Goal: Find specific page/section: Find specific page/section

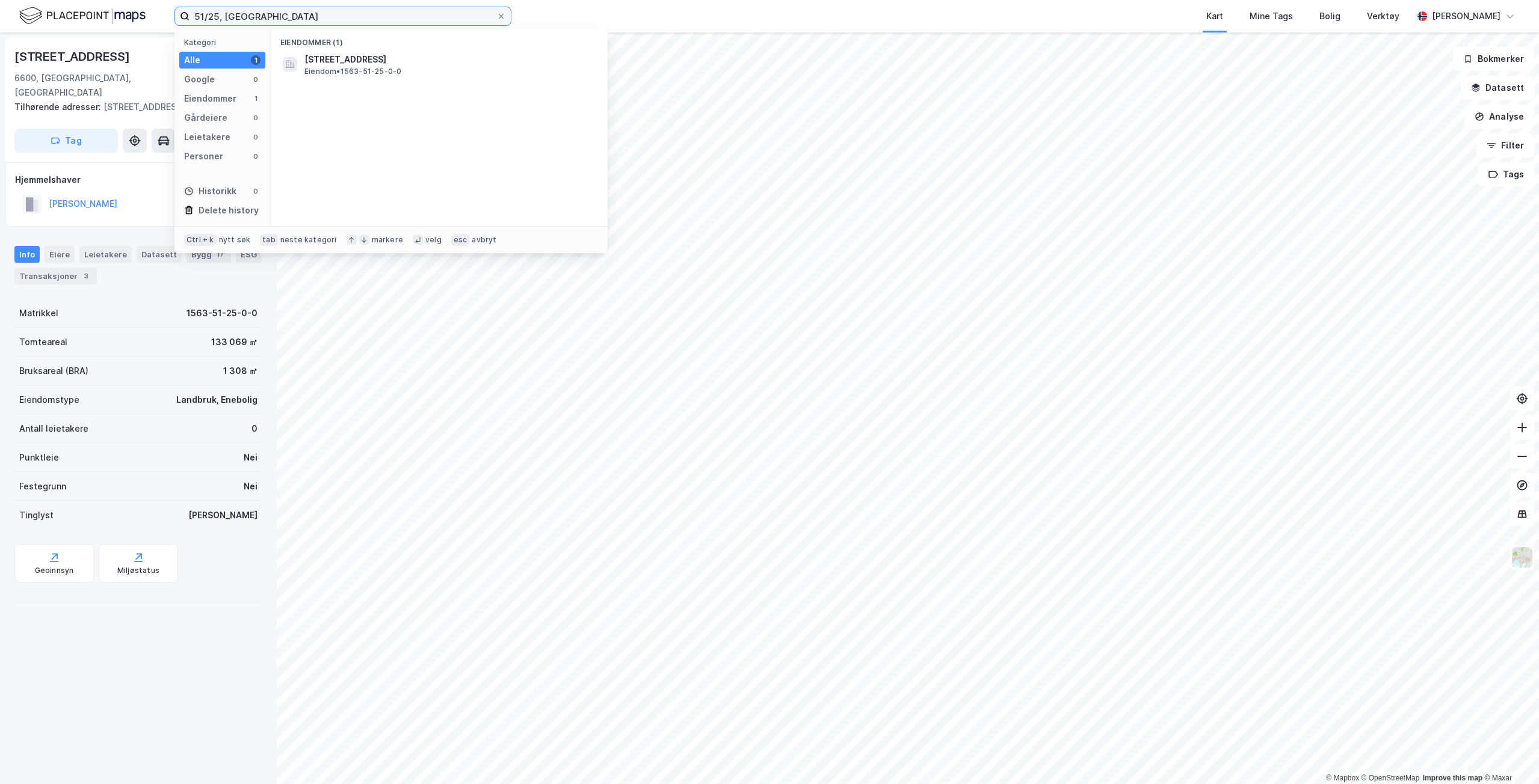
drag, startPoint x: 275, startPoint y: 19, endPoint x: -45, endPoint y: -21, distance: 322.5
click at [0, 0] on html "51/25, sunndal Kategori Alle 1 Google 0 Eiendommer 1 Gårdeiere 0 Leietakere 0 P…" at bounding box center [770, 392] width 1539 height 784
type input "40/21, asker"
click at [504, 47] on div "Eiendommer (1)" at bounding box center [439, 39] width 337 height 22
click at [501, 65] on div "Hestesundveien 2, 1397, NESØYA, ASKER • Eiendom • 3203-40-21-0-0" at bounding box center [450, 59] width 292 height 14
